Goal: Information Seeking & Learning: Understand process/instructions

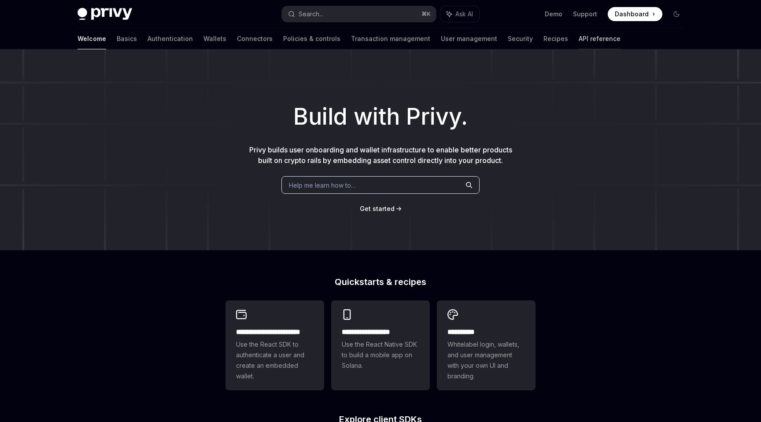
click at [578, 39] on link "API reference" at bounding box center [599, 38] width 42 height 21
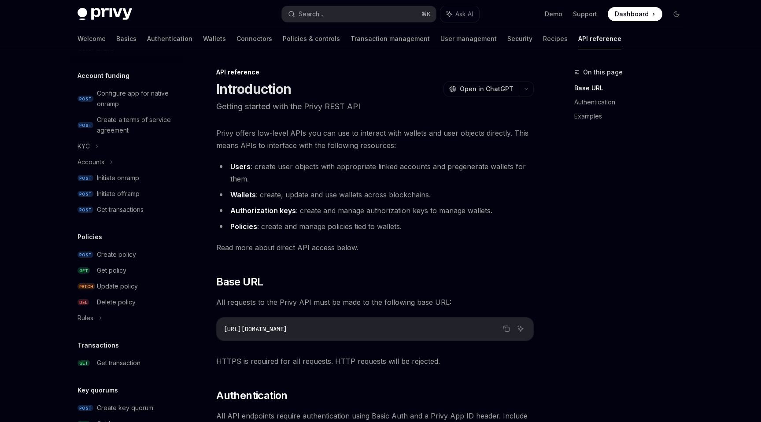
scroll to position [488, 0]
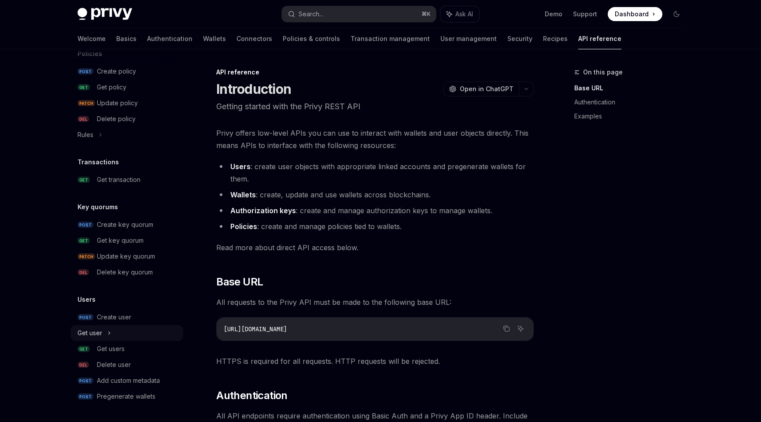
click at [114, 328] on div "Get user" at bounding box center [126, 333] width 113 height 16
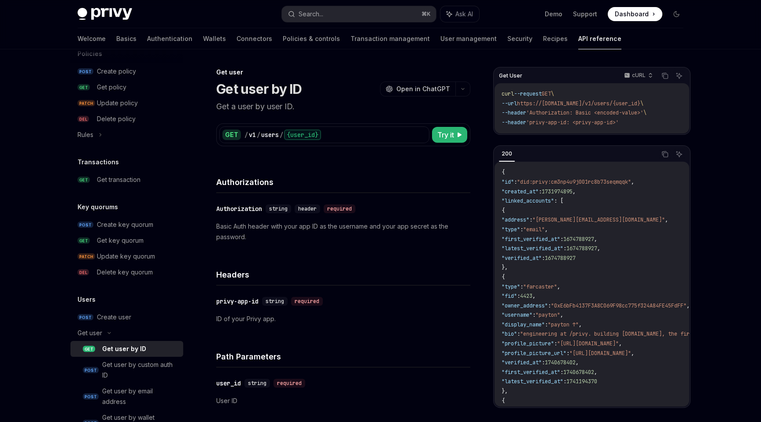
click at [122, 350] on div "Get user by ID" at bounding box center [124, 348] width 44 height 11
type textarea "*"
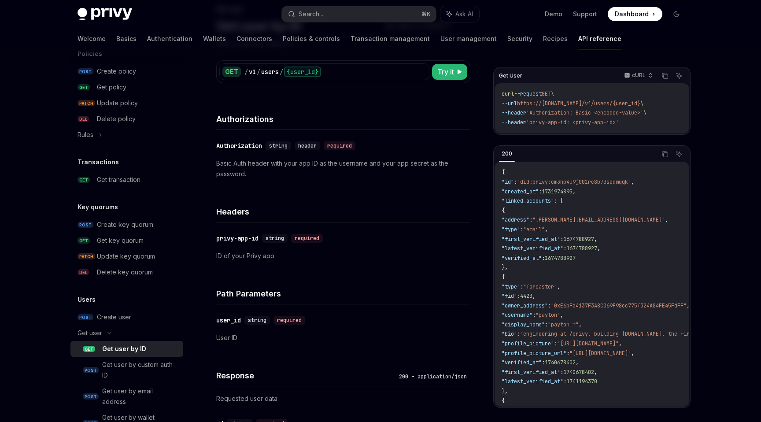
scroll to position [60, 0]
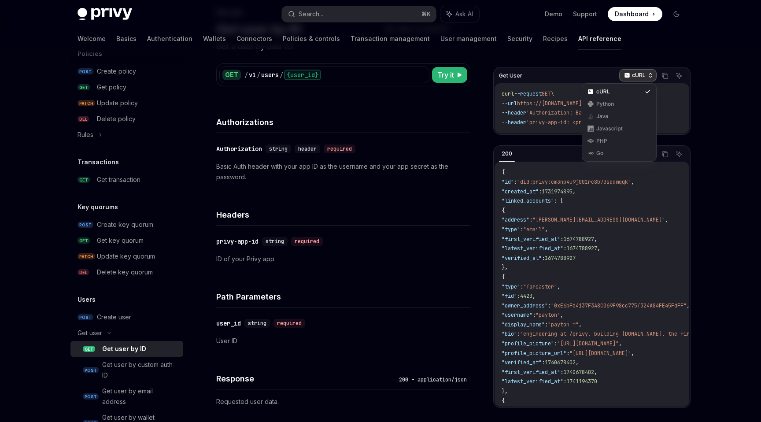
click at [647, 75] on div "cURL" at bounding box center [637, 75] width 37 height 12
click at [614, 103] on div "Python" at bounding box center [619, 103] width 46 height 7
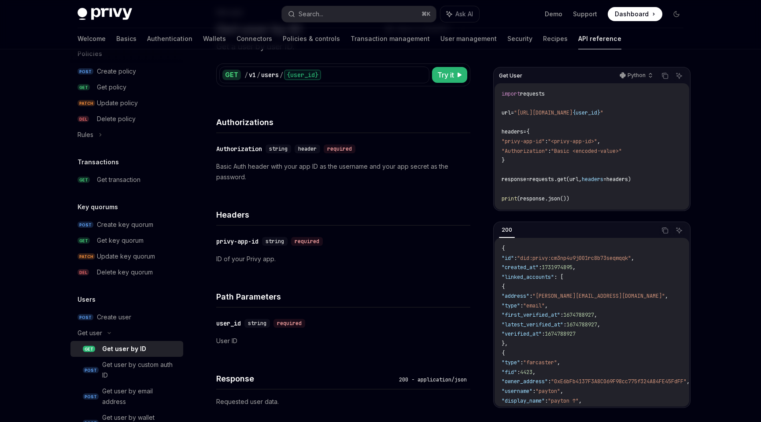
scroll to position [0, 0]
